Goal: Information Seeking & Learning: Learn about a topic

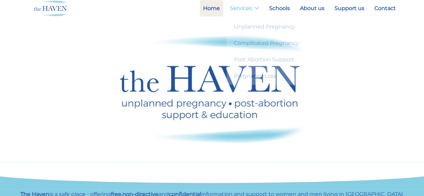
click at [244, 10] on link "Services" at bounding box center [245, 8] width 36 height 16
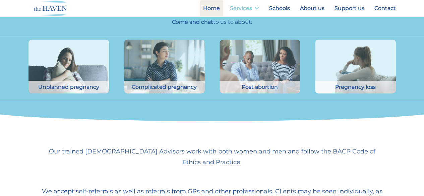
scroll to position [191, 0]
click at [244, 10] on link "Services" at bounding box center [245, 8] width 36 height 16
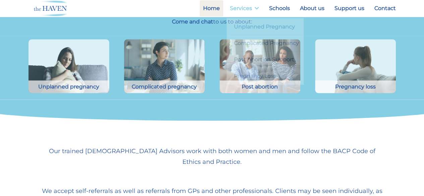
click at [245, 10] on link "Services" at bounding box center [245, 8] width 36 height 16
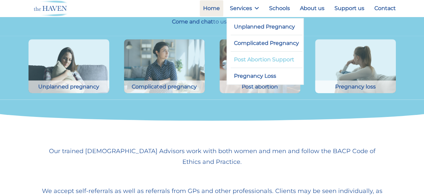
click at [261, 62] on link "Post Abortion Support" at bounding box center [267, 60] width 72 height 16
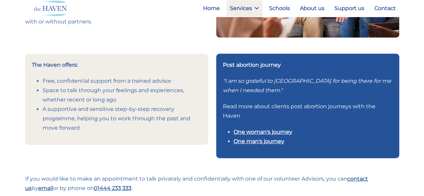
scroll to position [168, 0]
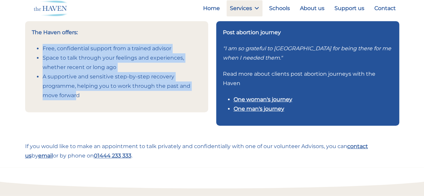
drag, startPoint x: 43, startPoint y: 48, endPoint x: 77, endPoint y: 99, distance: 61.6
click at [77, 99] on ul "Free, confidential support from a trained advisor Space to talk through your fe…" at bounding box center [117, 72] width 170 height 56
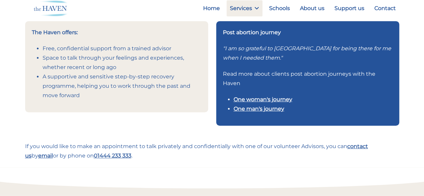
drag, startPoint x: 152, startPoint y: 113, endPoint x: 97, endPoint y: 95, distance: 58.4
click at [151, 112] on p at bounding box center [116, 116] width 183 height 9
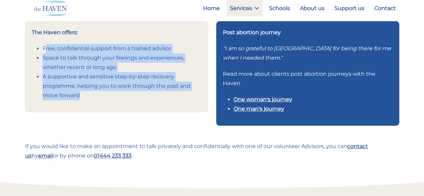
drag, startPoint x: 46, startPoint y: 48, endPoint x: 87, endPoint y: 100, distance: 66.0
click at [87, 100] on ul "Free, confidential support from a trained advisor Space to talk through your fe…" at bounding box center [117, 72] width 170 height 56
copy ul "ree, confidential support from a trained advisor Space to talk through your fee…"
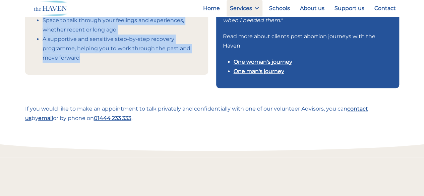
scroll to position [235, 0]
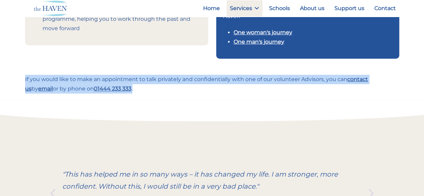
drag, startPoint x: 25, startPoint y: 77, endPoint x: 132, endPoint y: 90, distance: 107.7
click at [132, 90] on p "If you would like to make an appointment to talk privately and confidentially w…" at bounding box center [212, 84] width 374 height 19
copy p "If you would like to make an appointment to talk privately and confidentially w…"
